Goal: Register for event/course

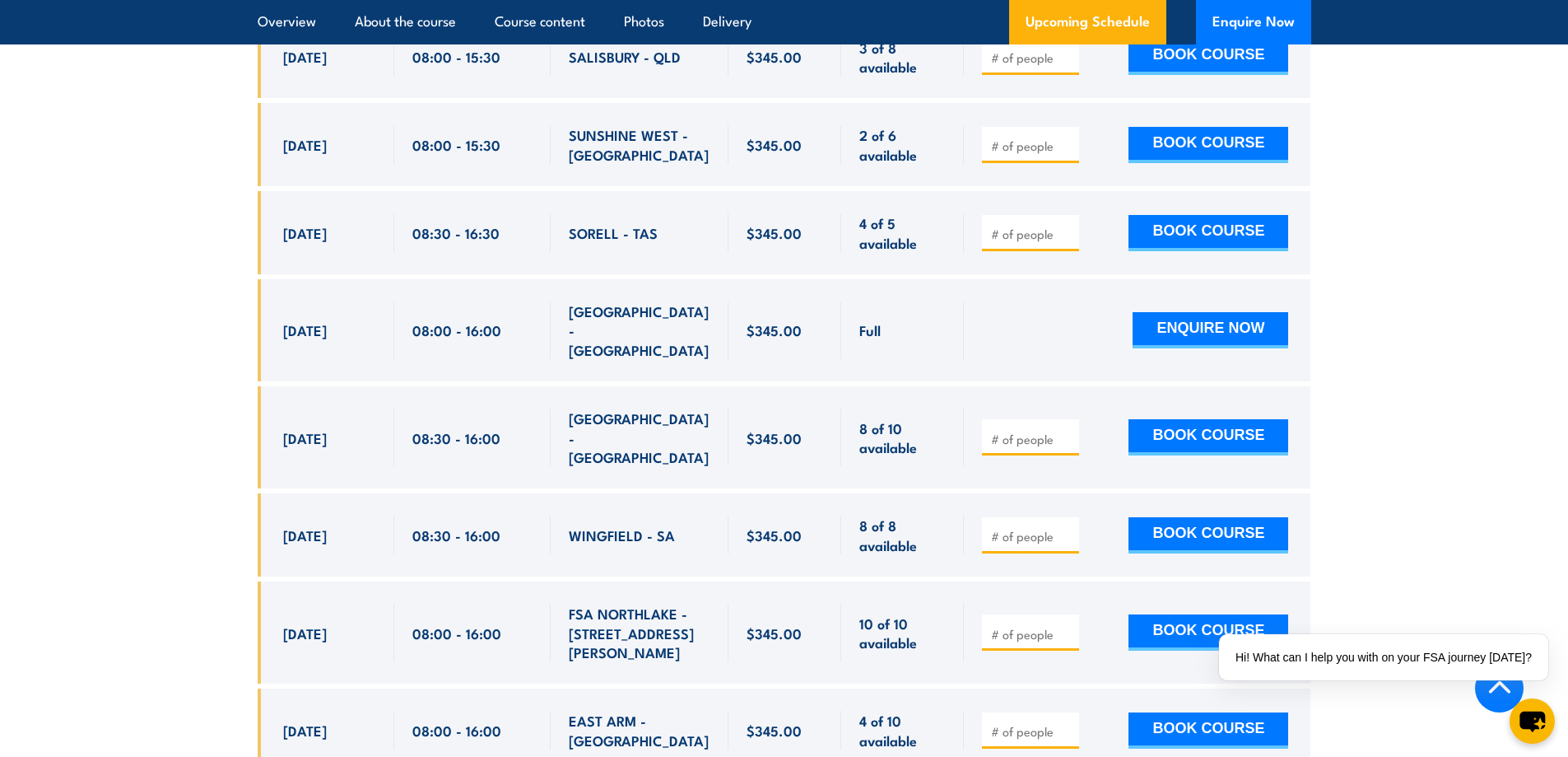
scroll to position [2965, 0]
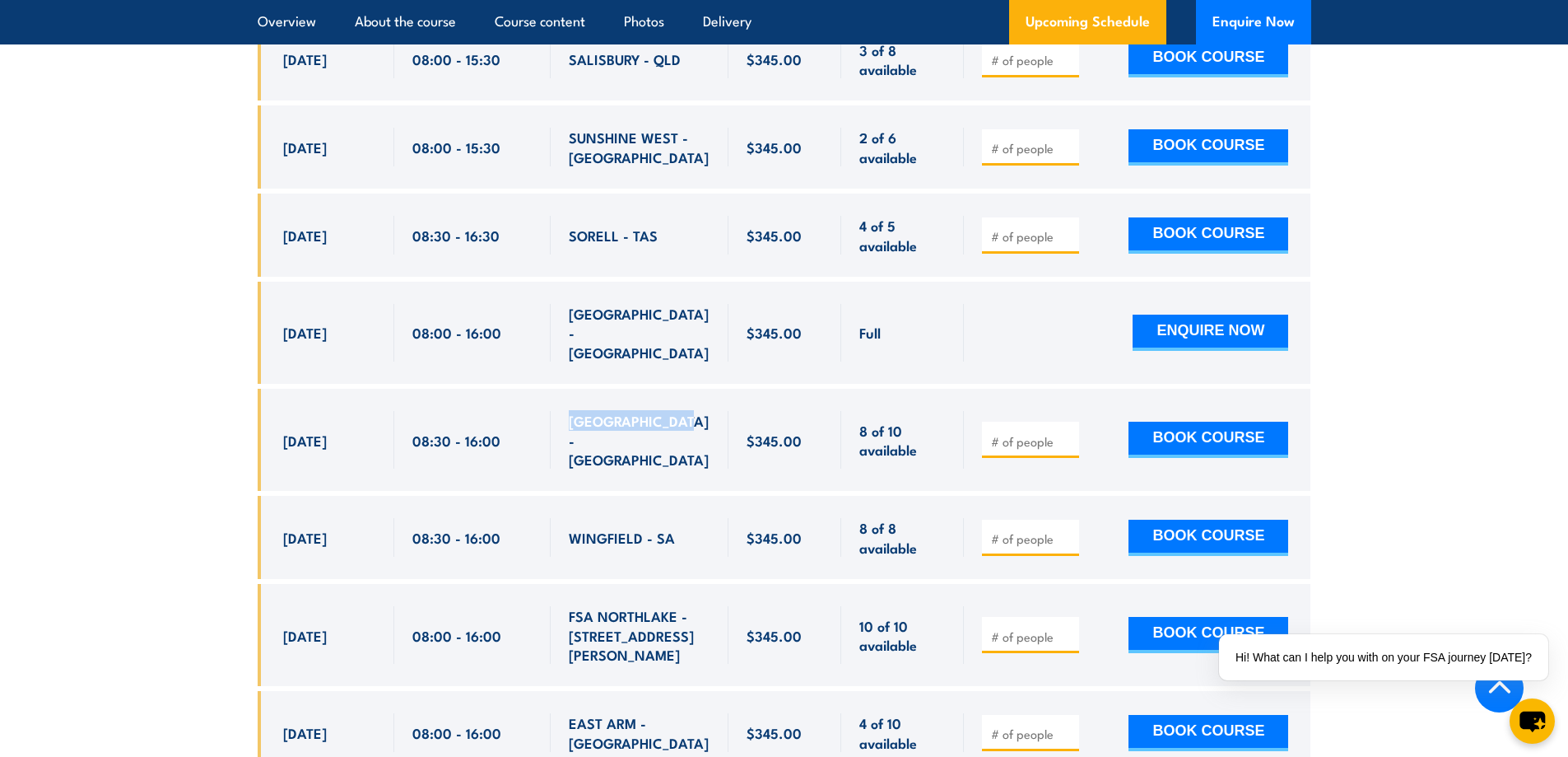
drag, startPoint x: 674, startPoint y: 384, endPoint x: 561, endPoint y: 388, distance: 113.1
click at [561, 389] on div "[GEOGRAPHIC_DATA] - [GEOGRAPHIC_DATA]" at bounding box center [639, 440] width 178 height 102
click at [666, 411] on span "[GEOGRAPHIC_DATA] - [GEOGRAPHIC_DATA]" at bounding box center [639, 439] width 142 height 58
drag, startPoint x: 692, startPoint y: 384, endPoint x: 567, endPoint y: 385, distance: 125.0
click at [567, 389] on div "[GEOGRAPHIC_DATA] - [GEOGRAPHIC_DATA]" at bounding box center [639, 440] width 178 height 102
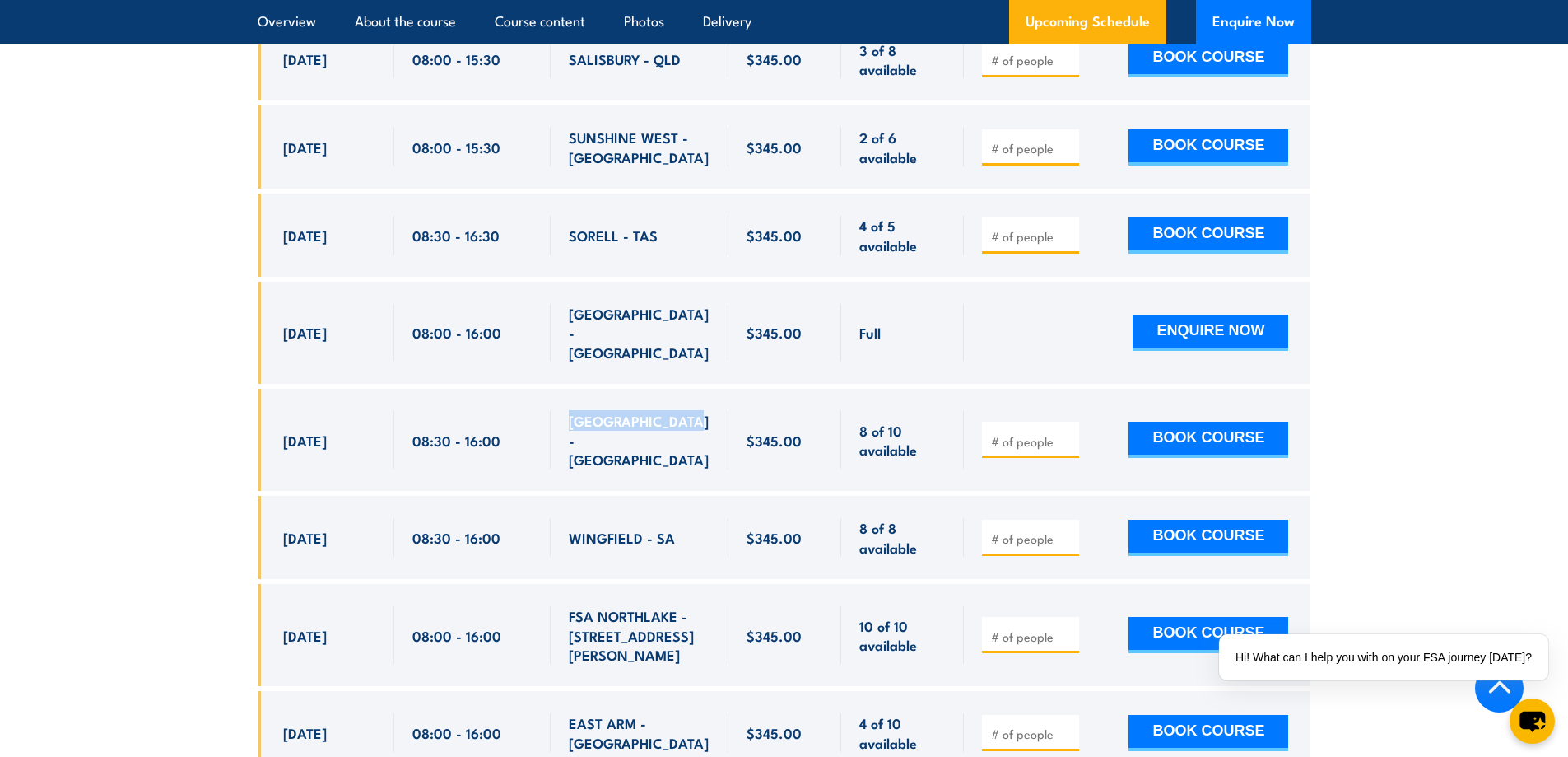
copy span "[GEOGRAPHIC_DATA] - [GEOGRAPHIC_DATA]"
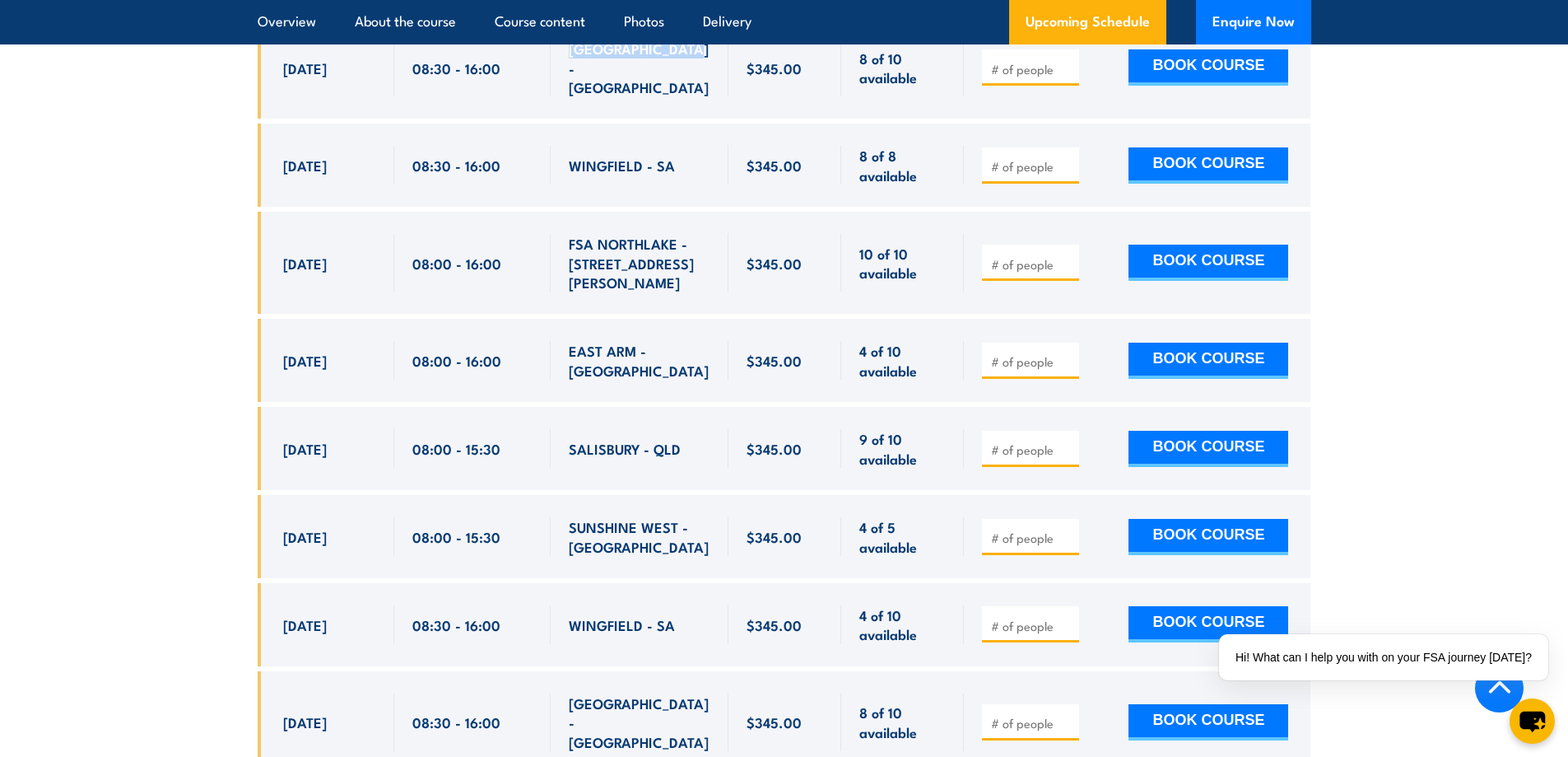
scroll to position [3459, 0]
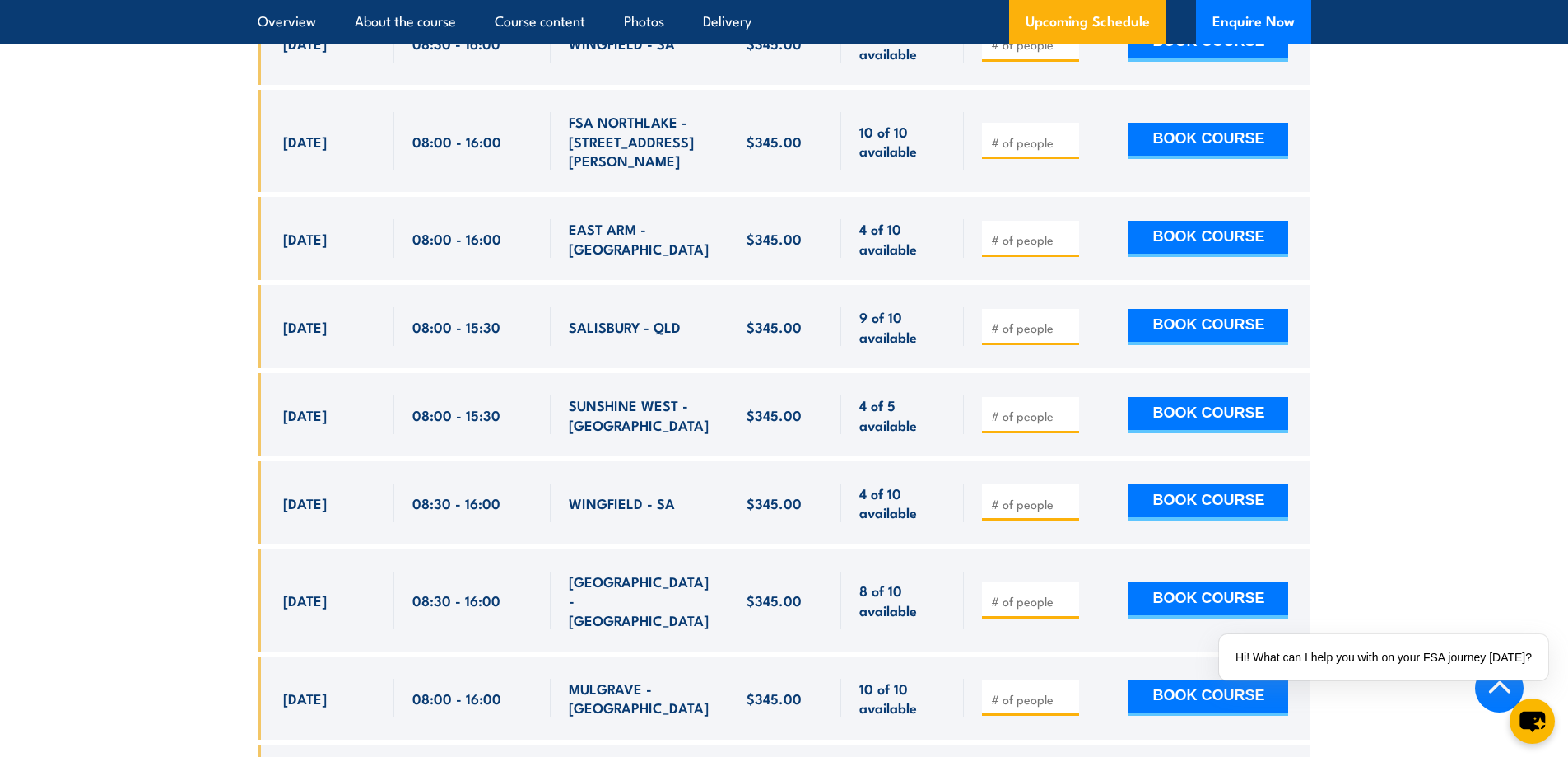
click at [585, 493] on span "WINGFIELD - SA" at bounding box center [621, 502] width 106 height 19
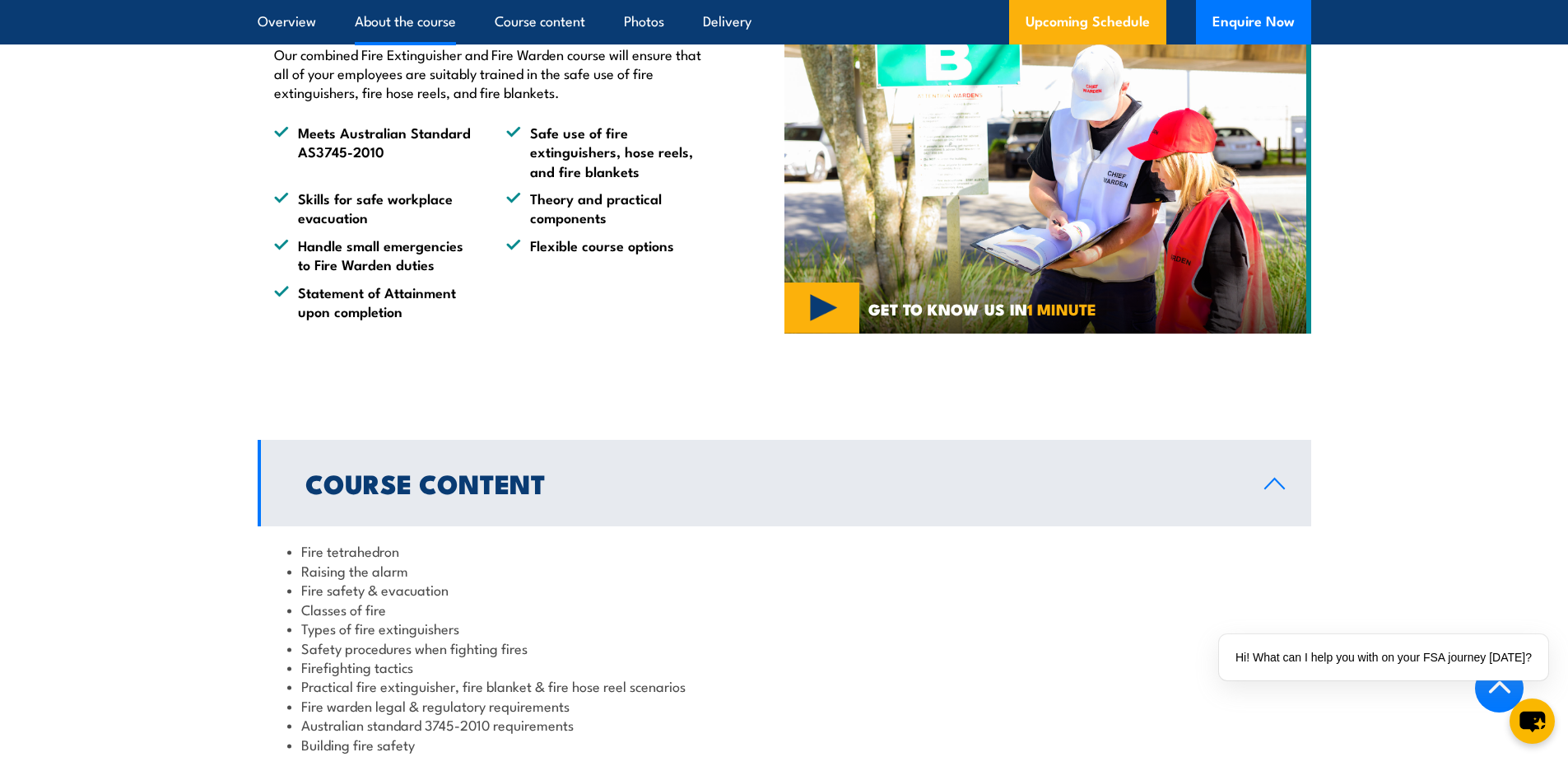
scroll to position [1070, 0]
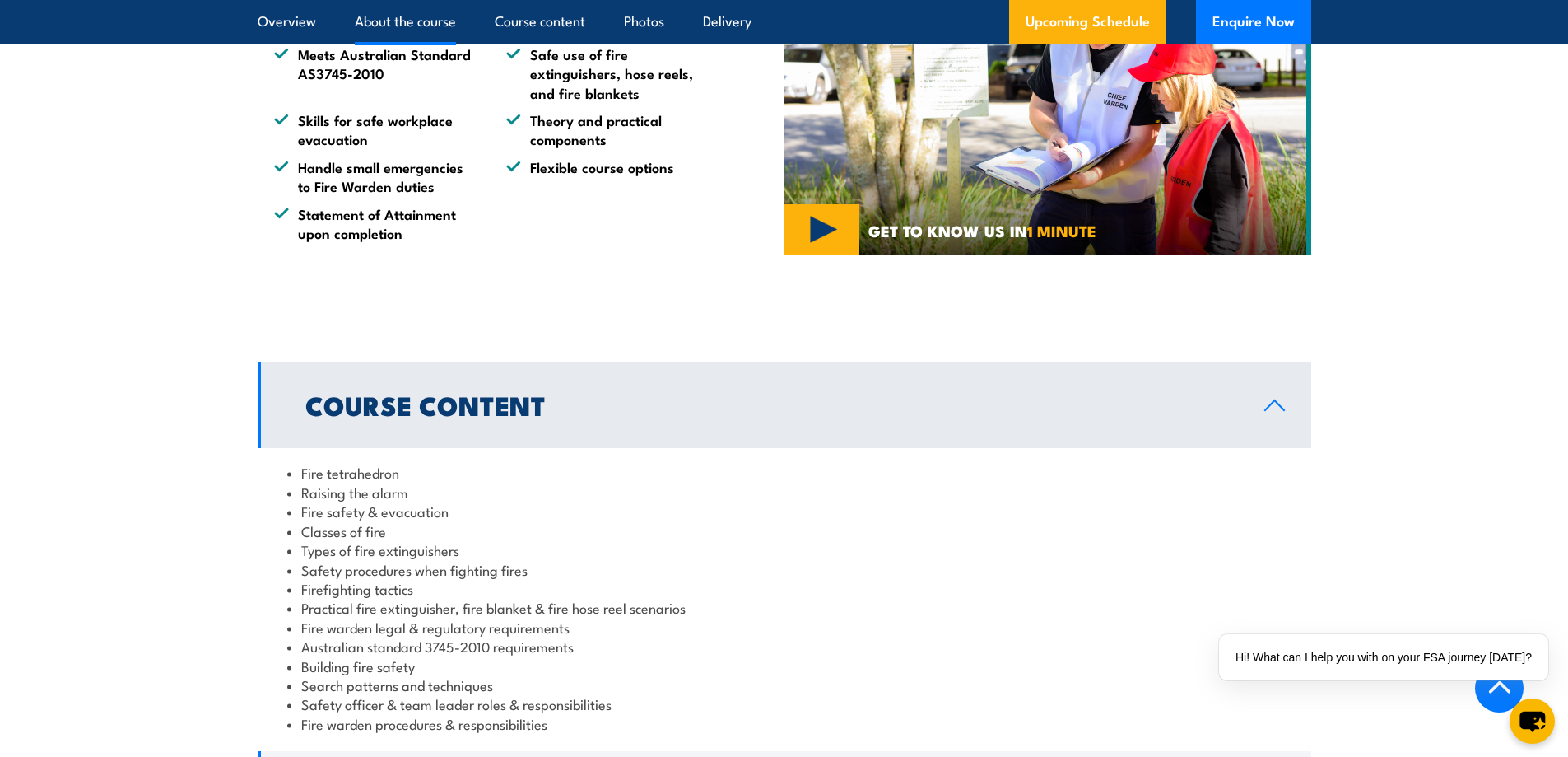
click at [597, 444] on link "Course Content" at bounding box center [784, 404] width 1054 height 86
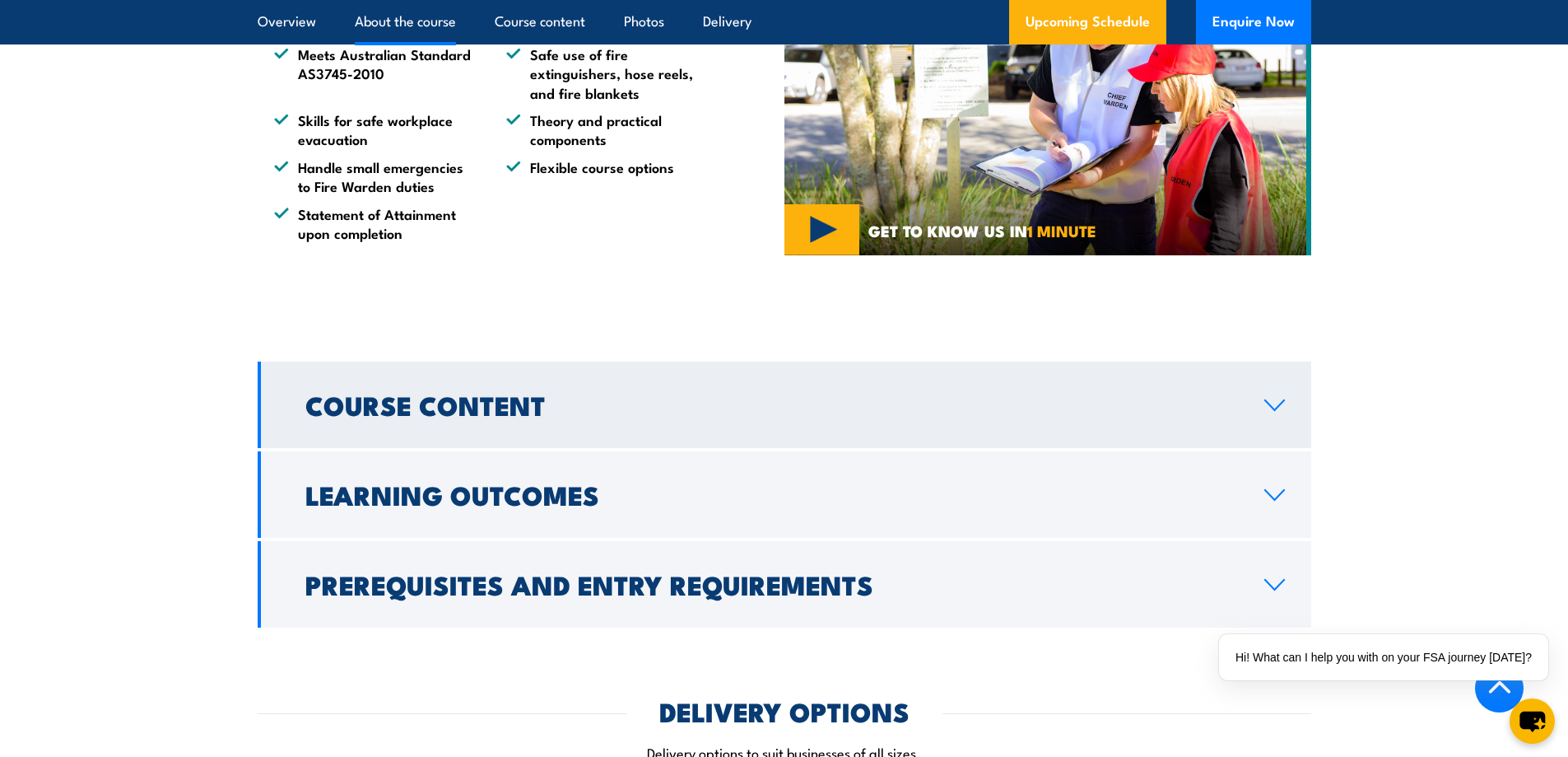
click at [600, 431] on link "Course Content" at bounding box center [784, 404] width 1054 height 86
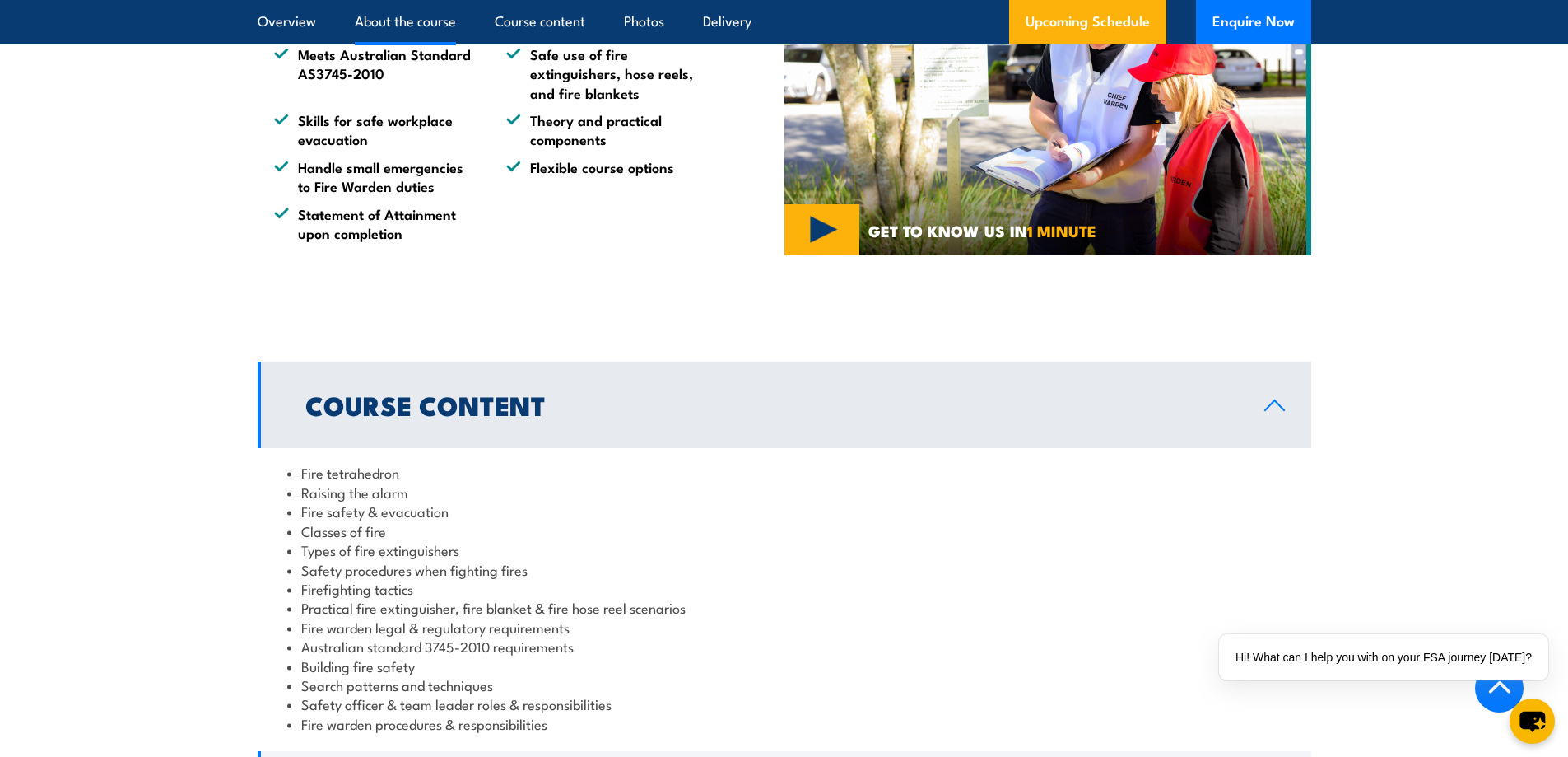
click at [600, 431] on link "Course Content" at bounding box center [784, 404] width 1054 height 86
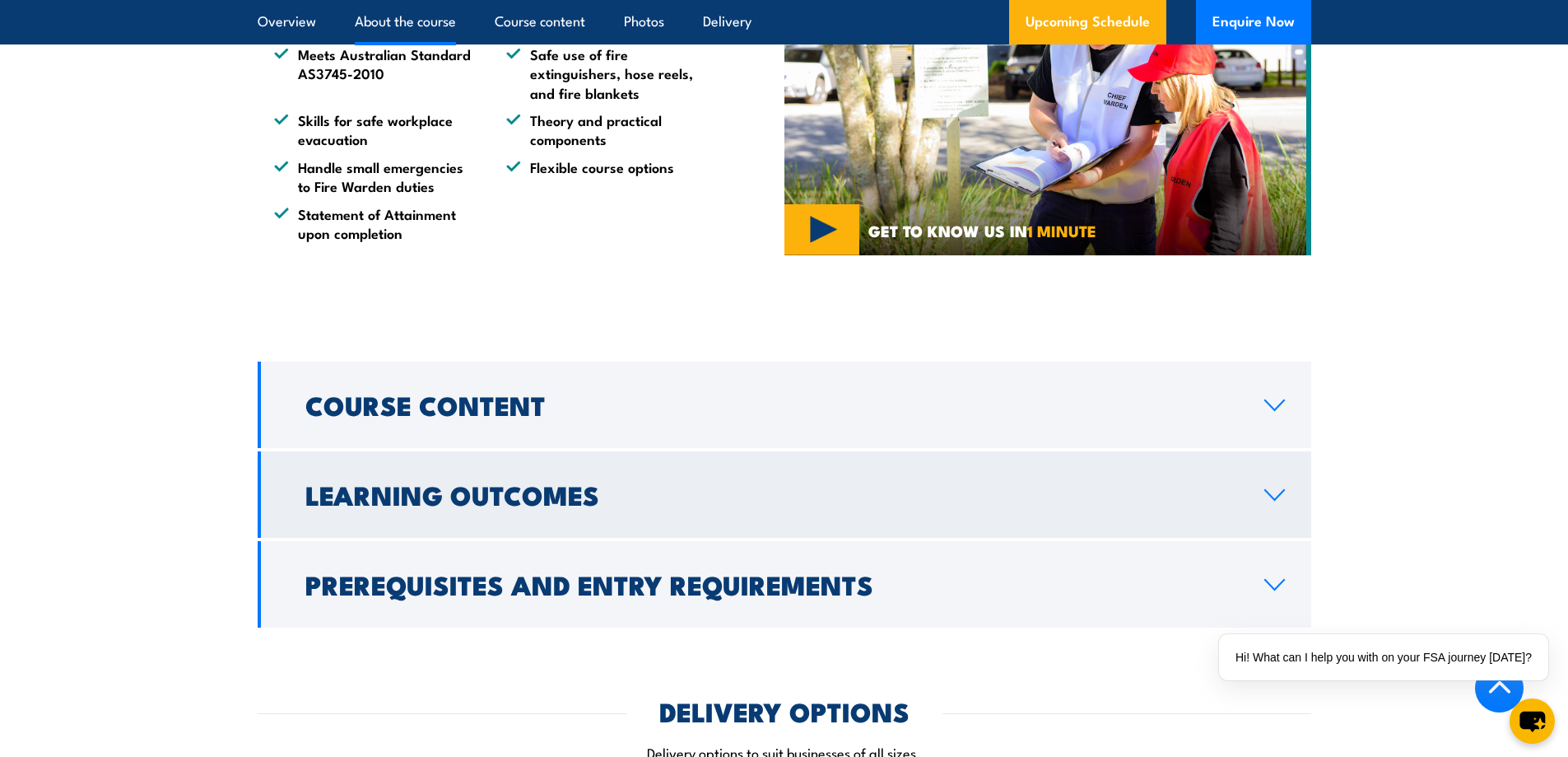
click at [619, 505] on h2 "Learning Outcomes" at bounding box center [772, 494] width 932 height 23
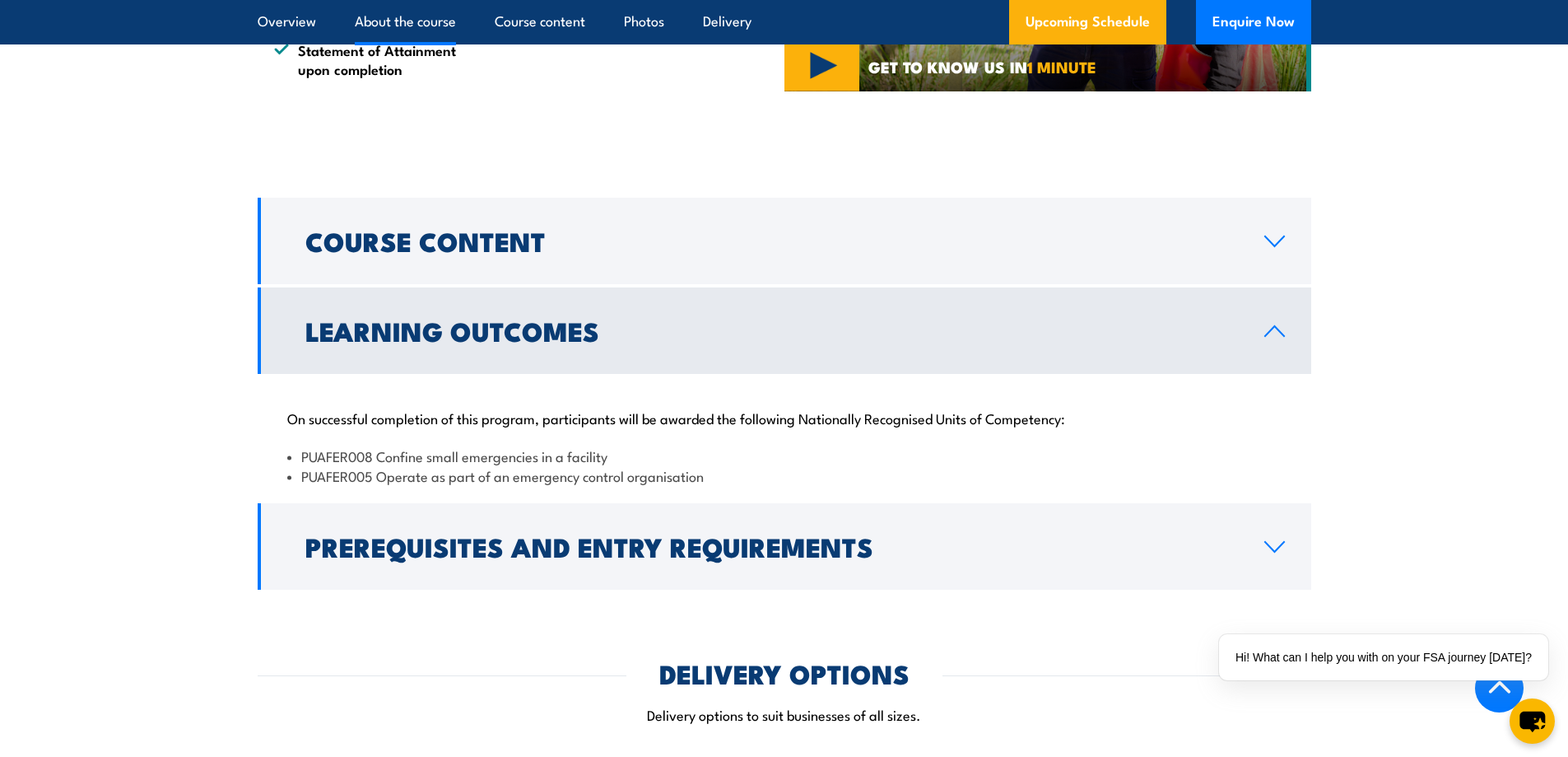
scroll to position [1236, 0]
click at [642, 365] on link "Learning Outcomes" at bounding box center [784, 329] width 1054 height 86
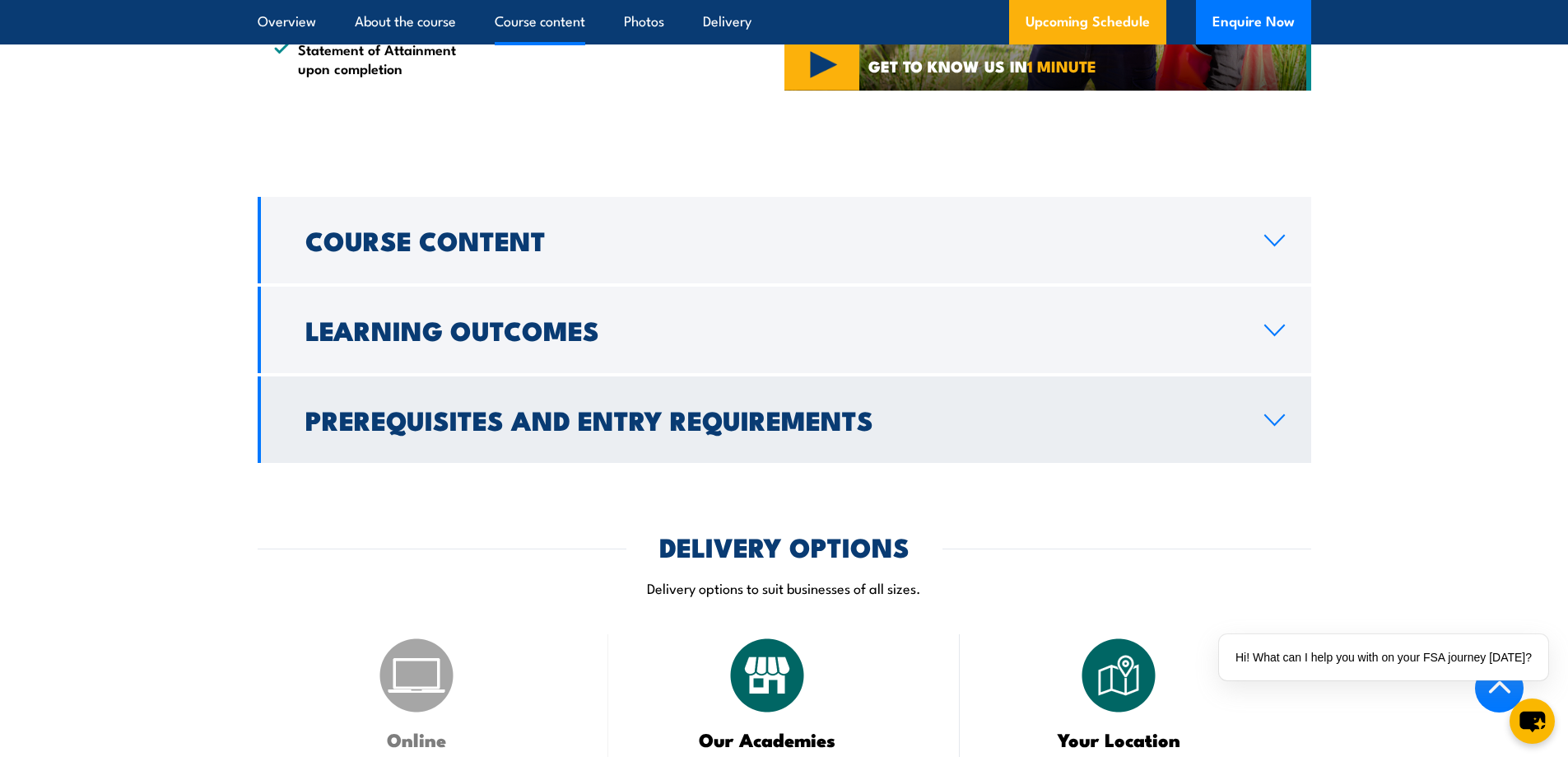
click at [665, 456] on link "Prerequisites and Entry Requirements" at bounding box center [784, 419] width 1054 height 86
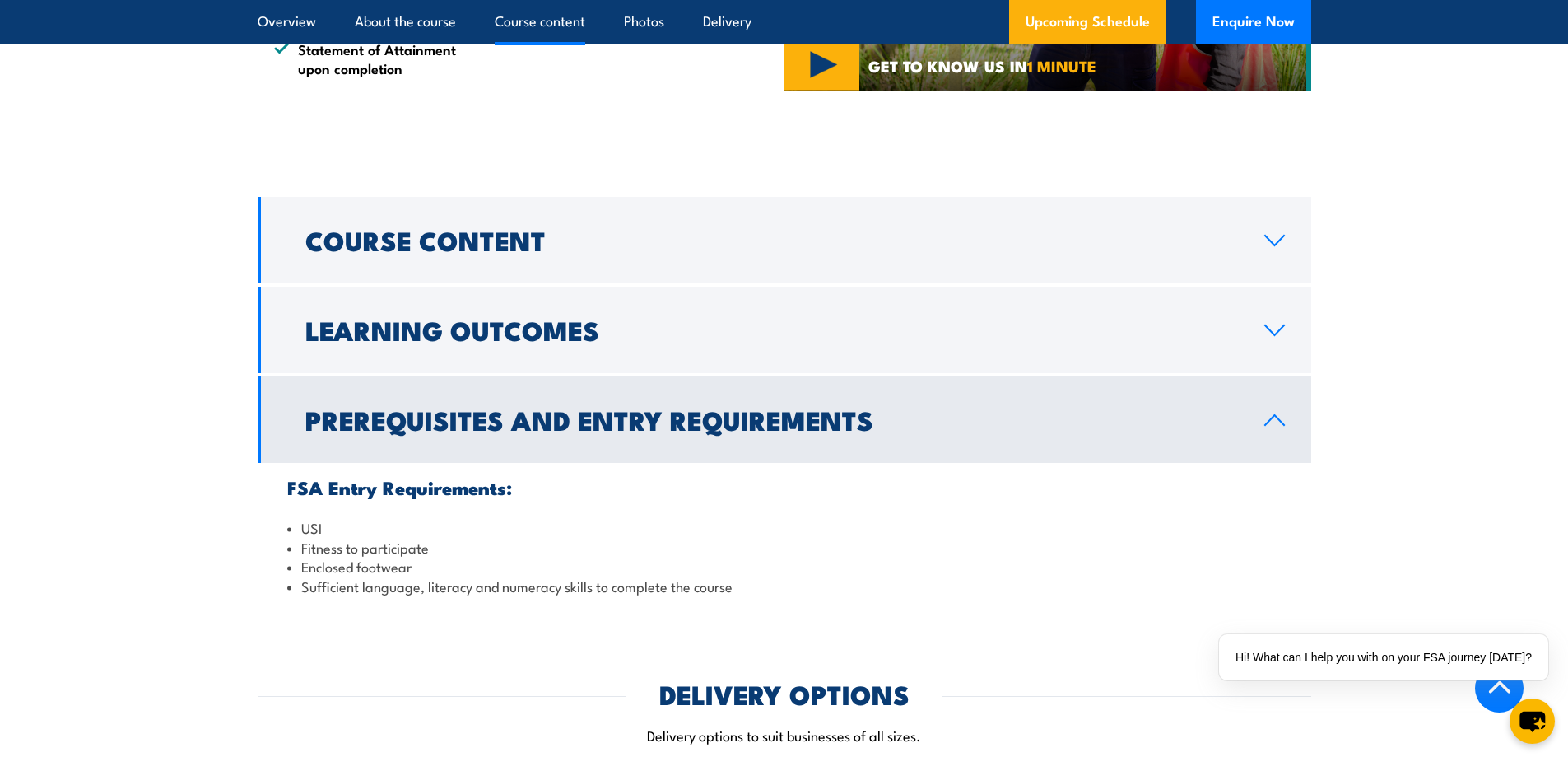
click at [670, 431] on h2 "Prerequisites and Entry Requirements" at bounding box center [772, 419] width 932 height 23
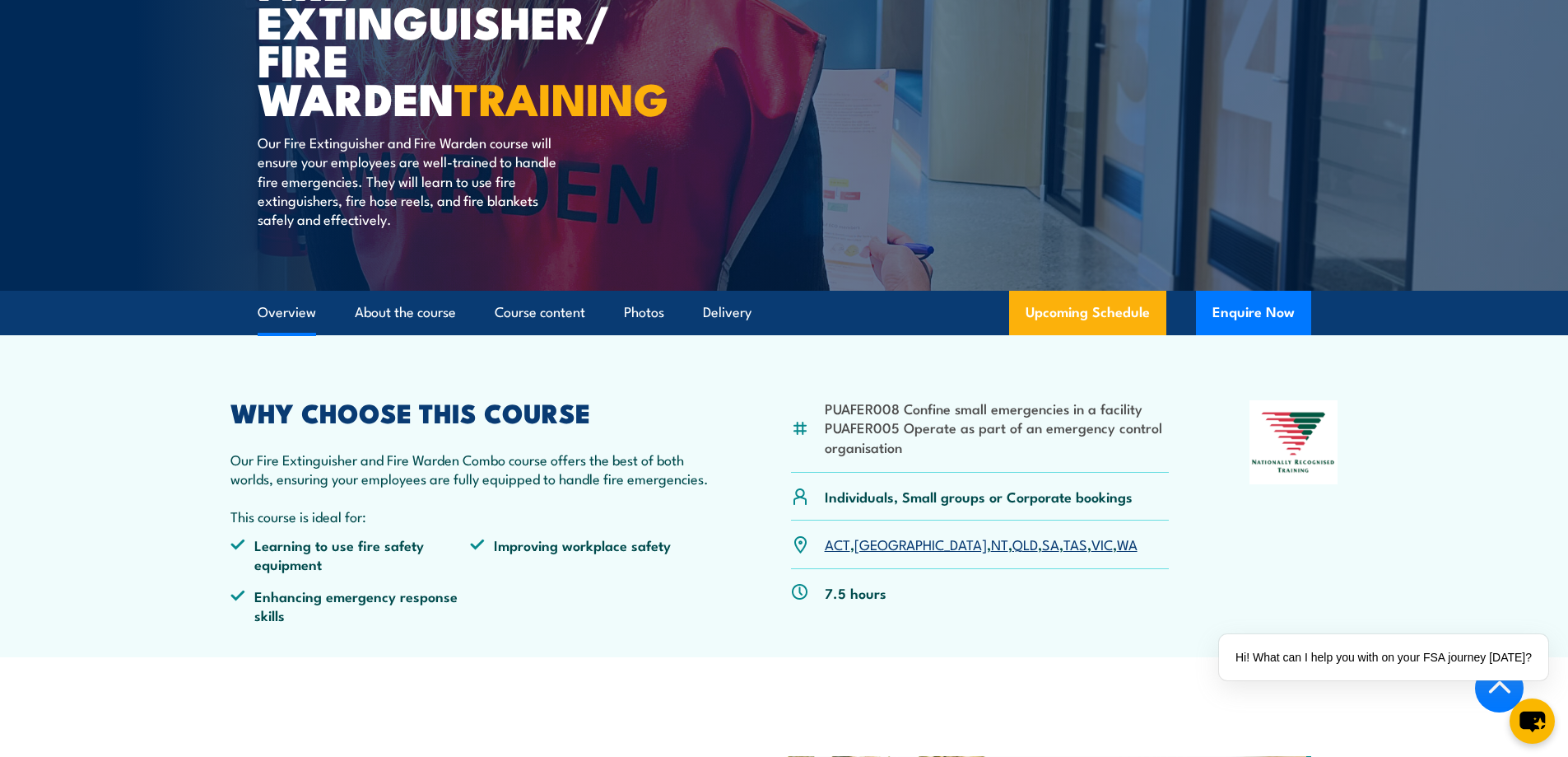
scroll to position [0, 0]
